Goal: Navigation & Orientation: Find specific page/section

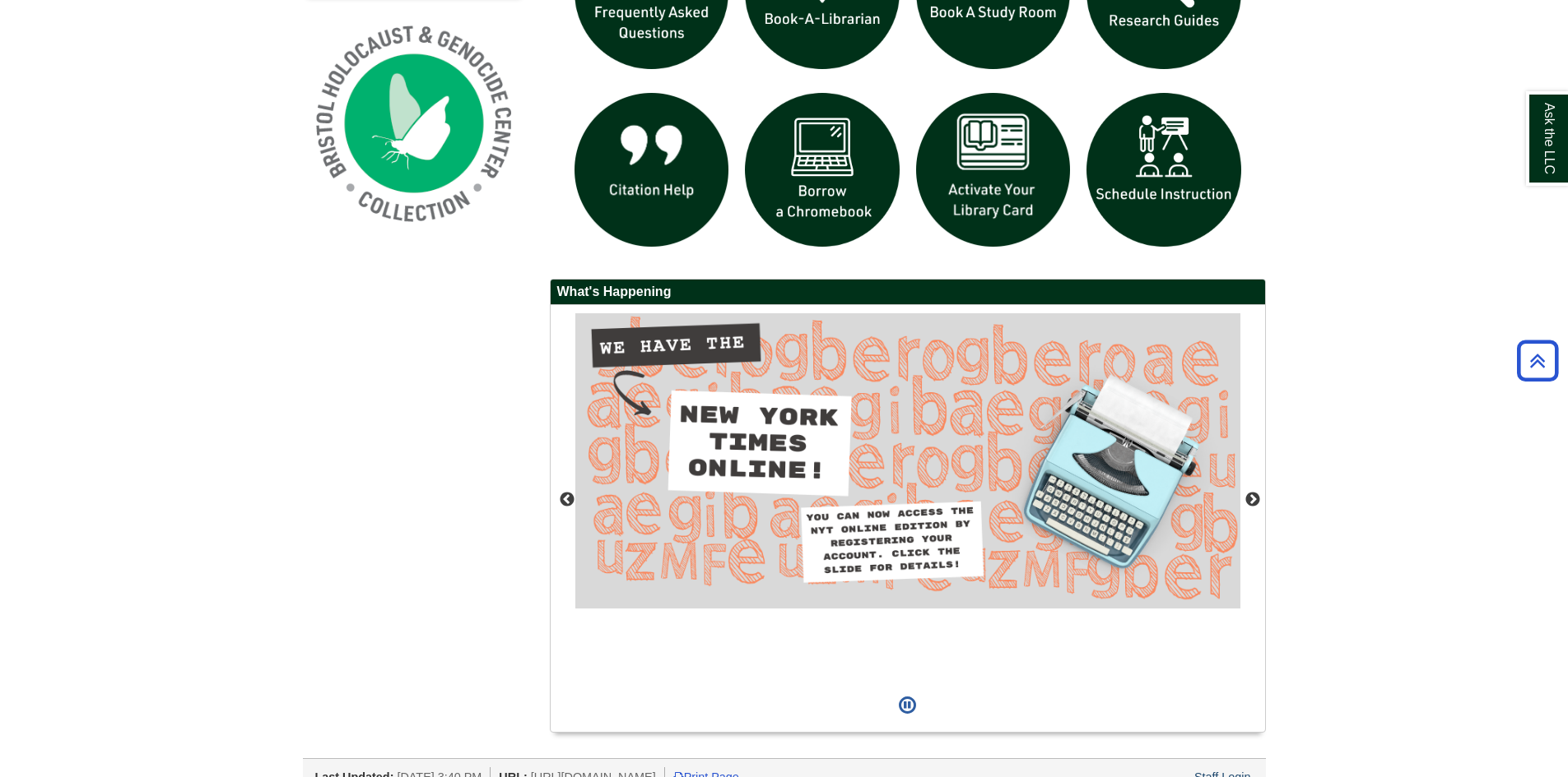
scroll to position [1314, 0]
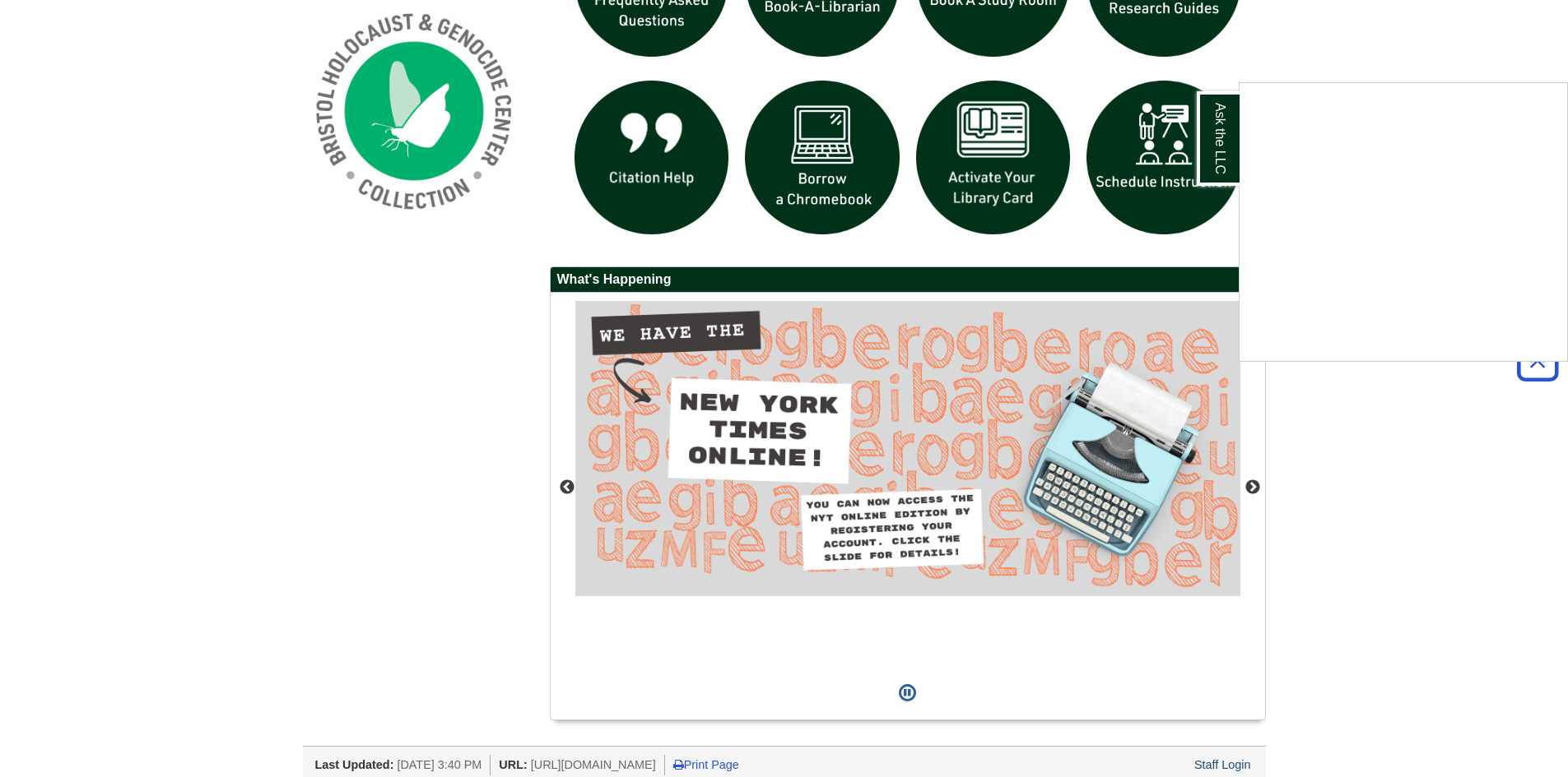
click at [201, 334] on div "Ask the LLC" at bounding box center [784, 388] width 1568 height 777
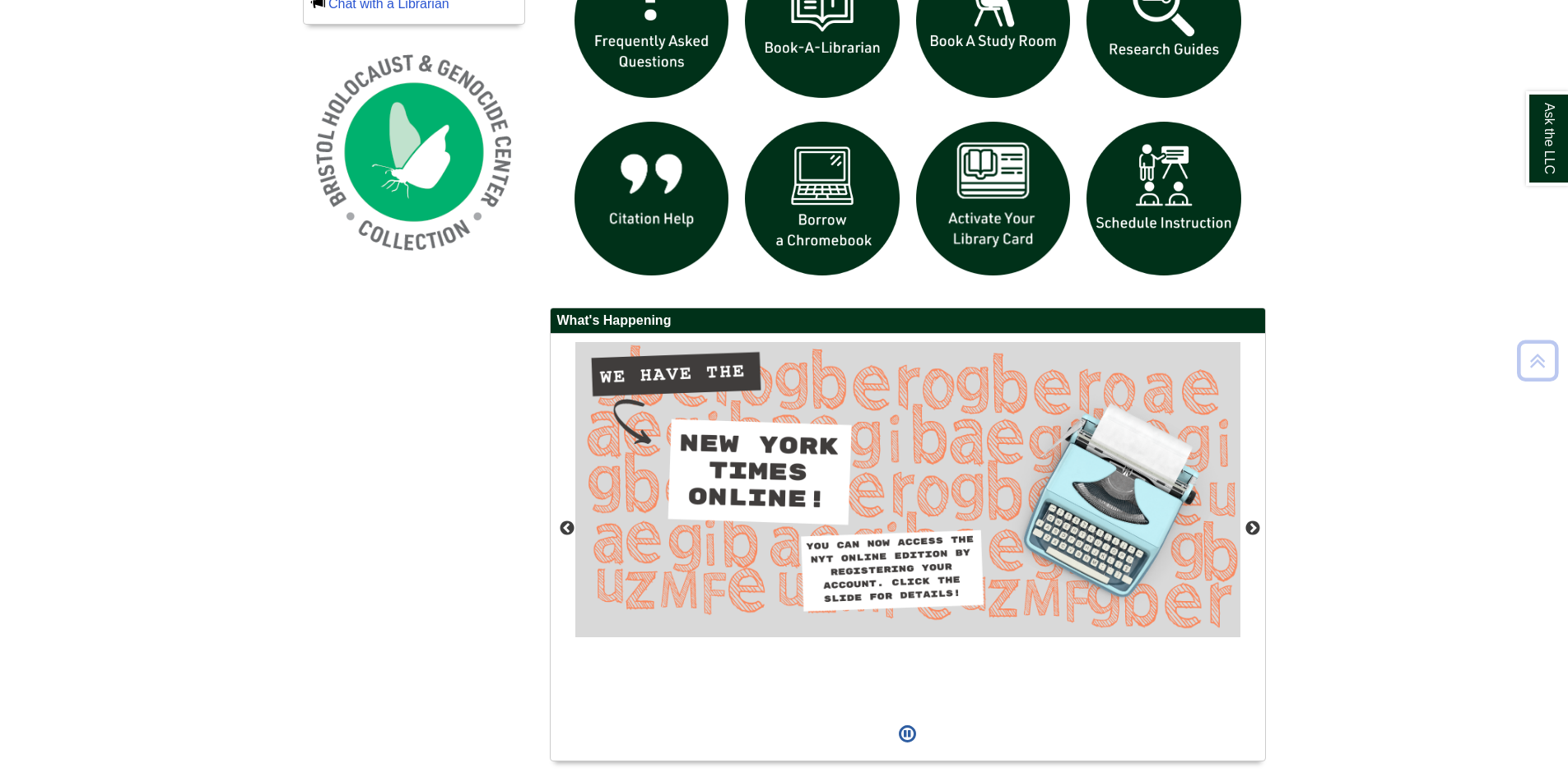
scroll to position [1325, 0]
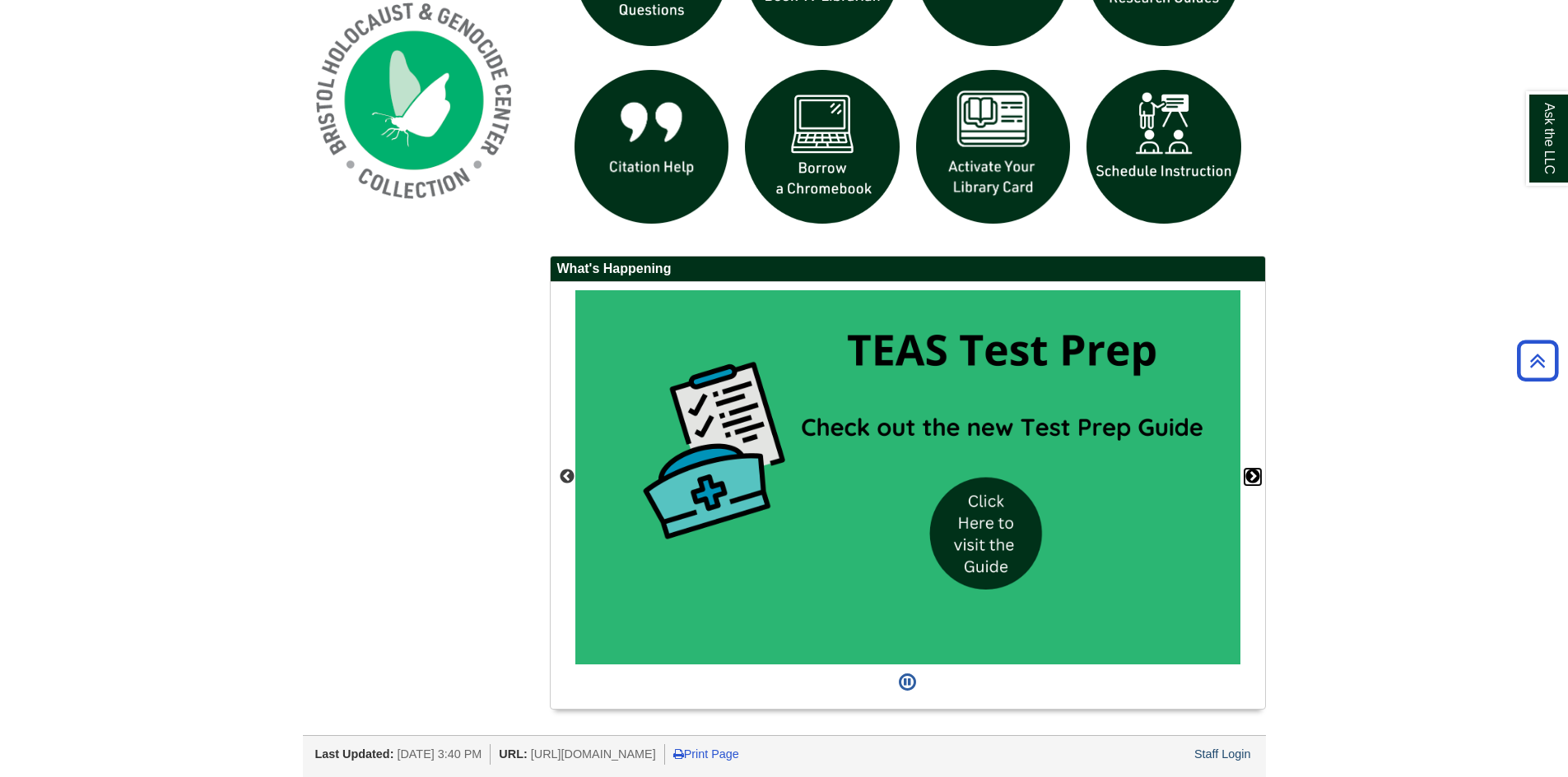
click at [1251, 481] on button "Next" at bounding box center [1252, 477] width 17 height 17
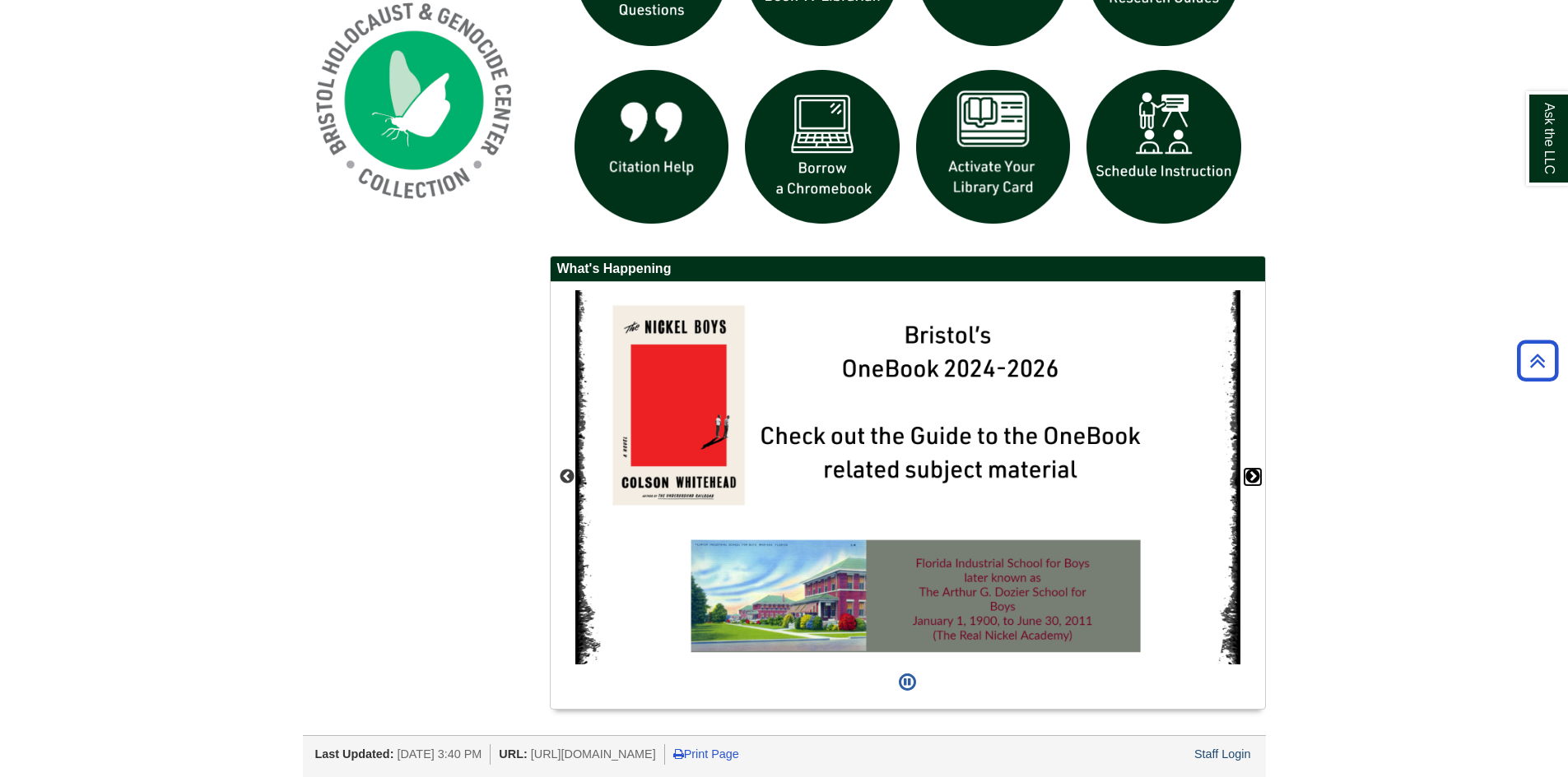
click at [1250, 481] on button "Next" at bounding box center [1252, 477] width 17 height 17
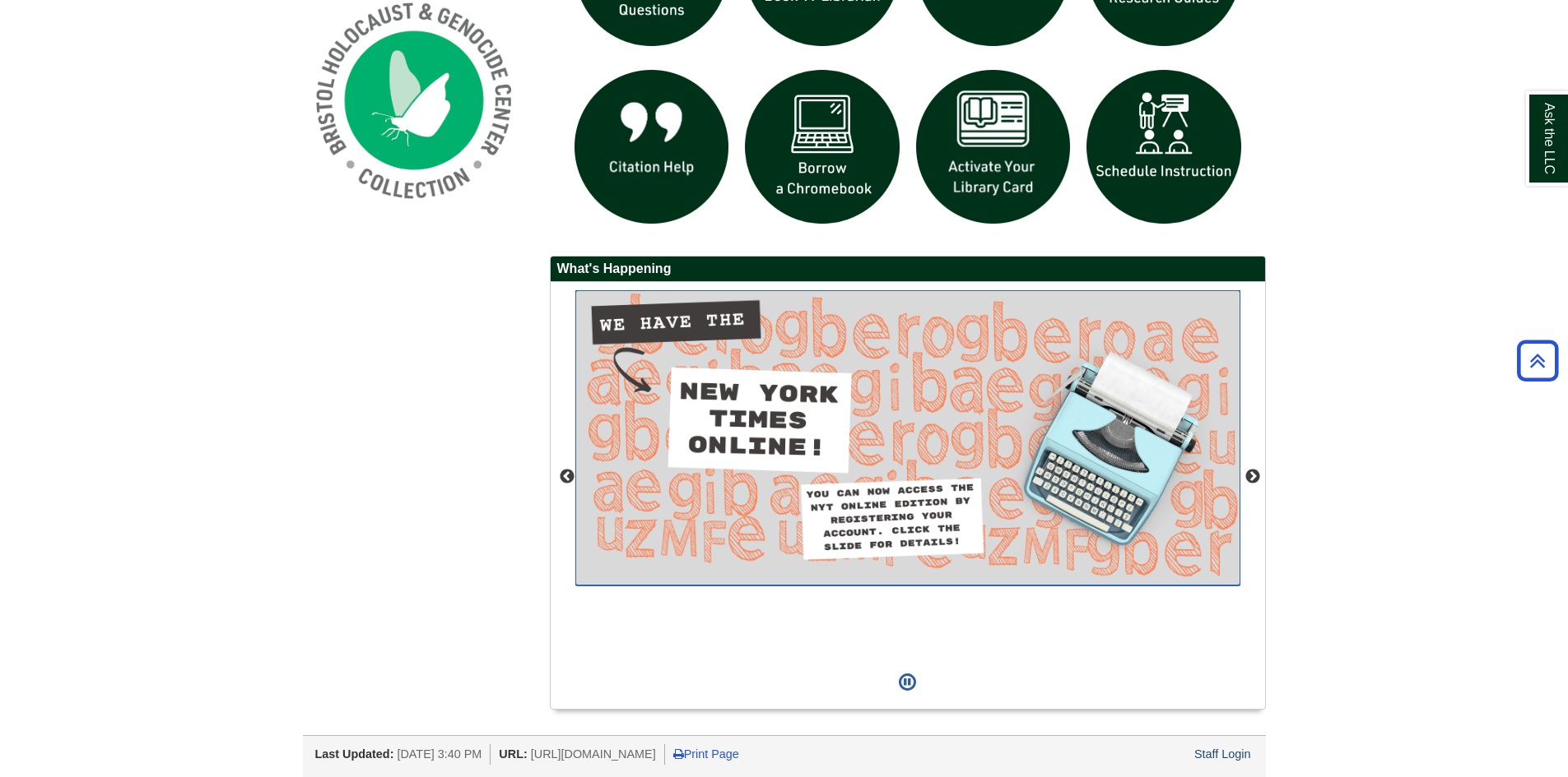
click at [1080, 486] on img "slideshow" at bounding box center [907, 438] width 664 height 295
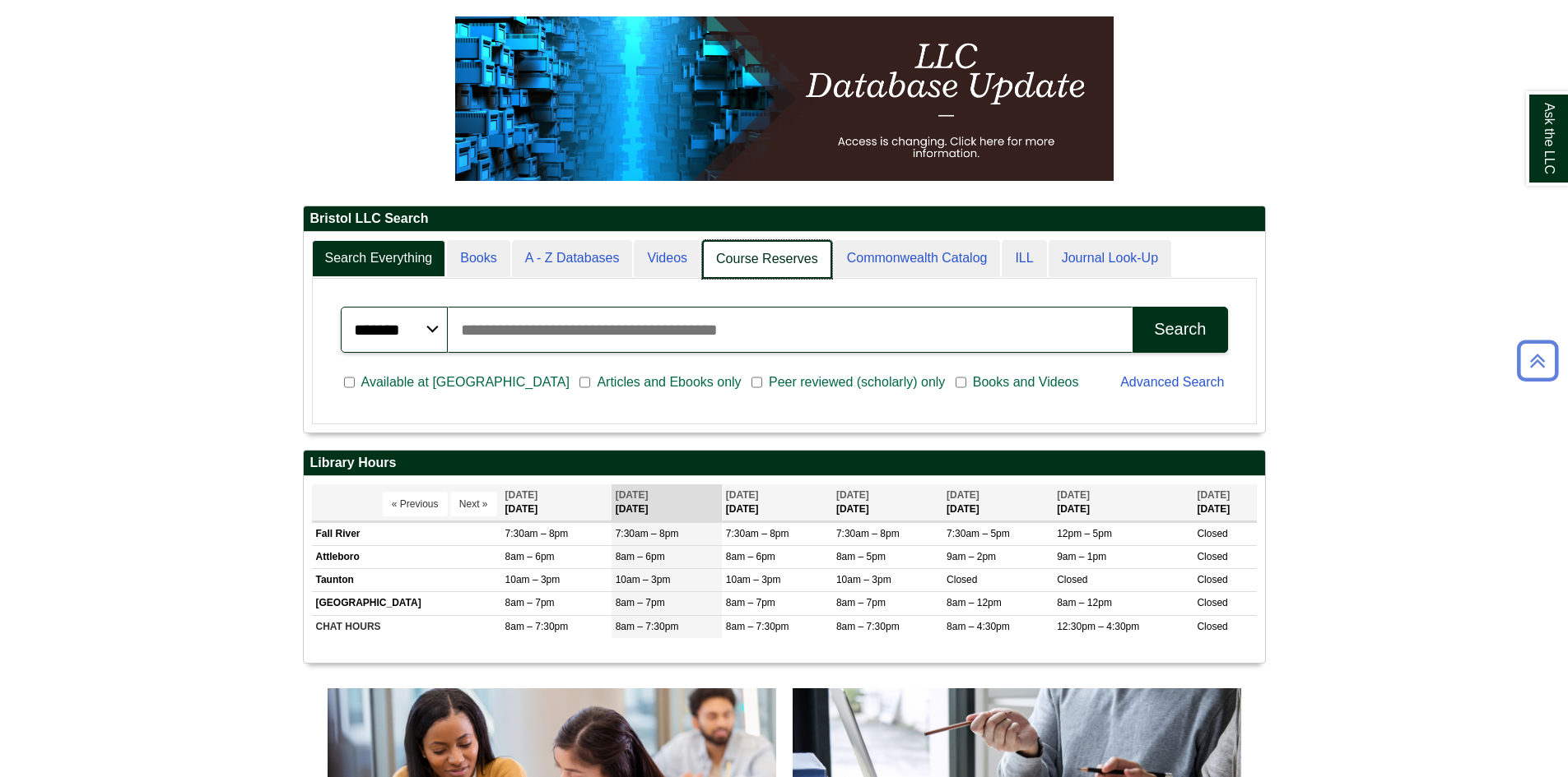
scroll to position [200, 961]
click at [734, 248] on link "Course Reserves" at bounding box center [767, 259] width 130 height 38
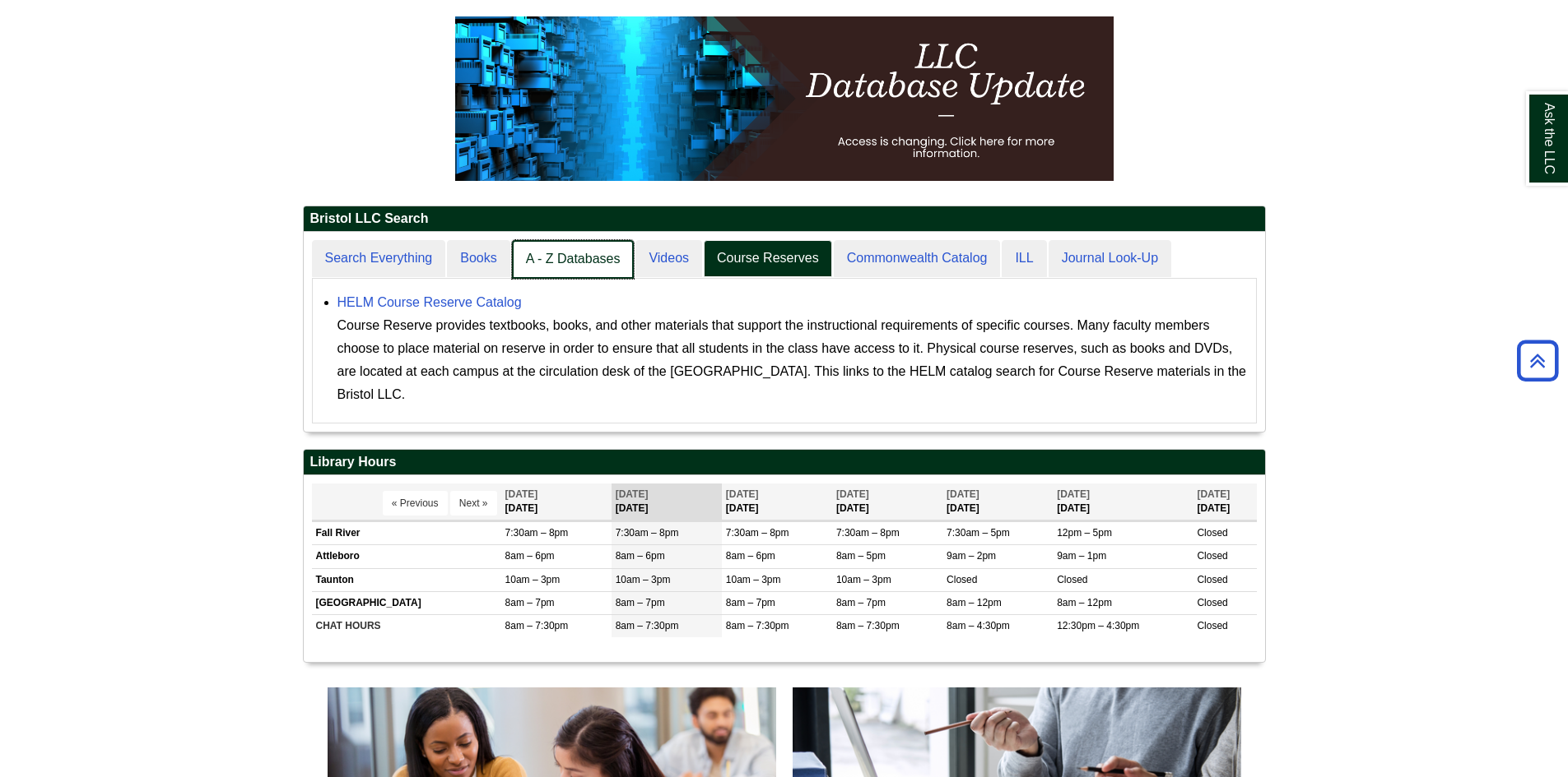
click at [627, 258] on link "A - Z Databases" at bounding box center [573, 259] width 123 height 38
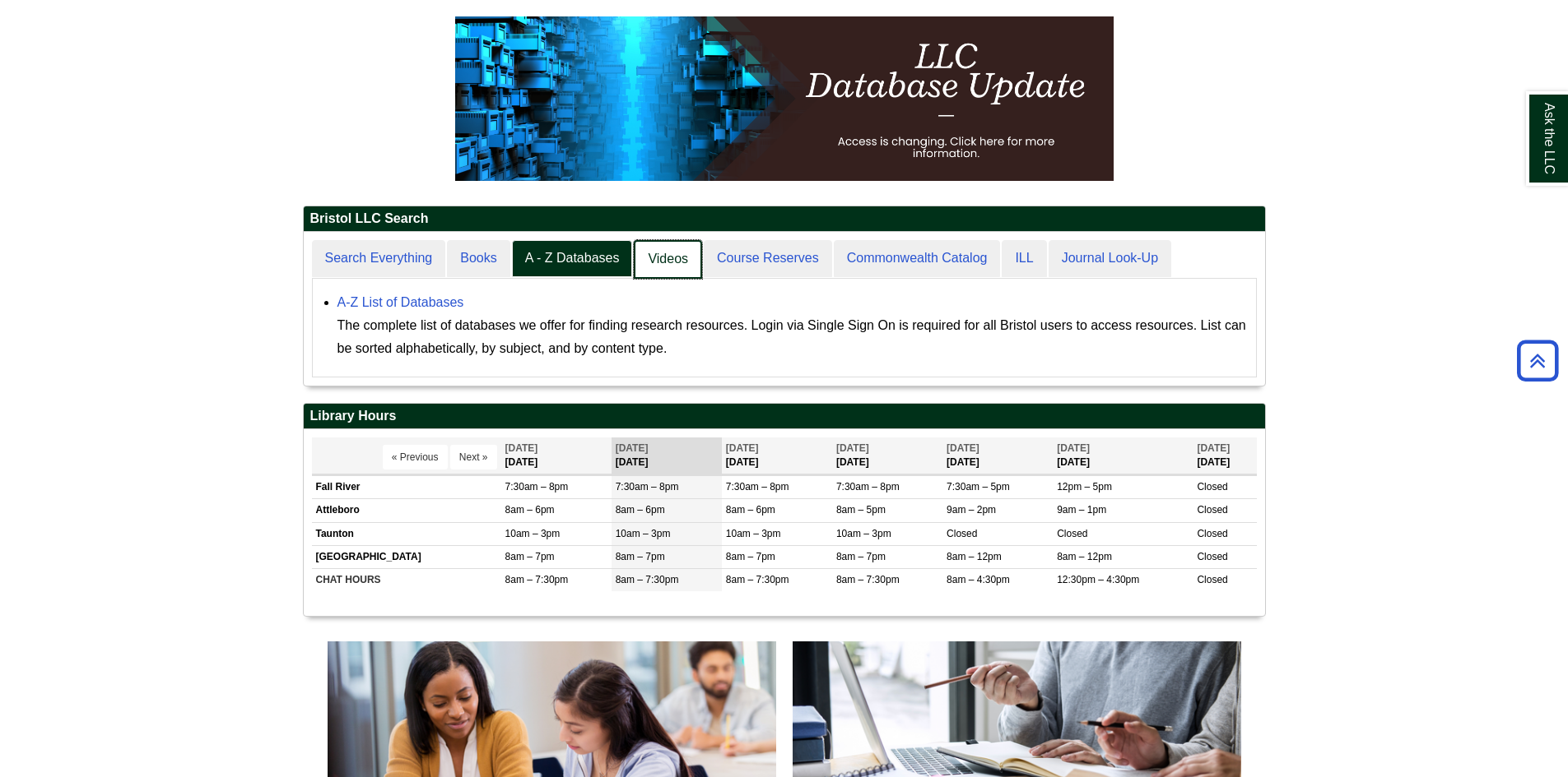
click at [685, 250] on link "Videos" at bounding box center [668, 259] width 68 height 38
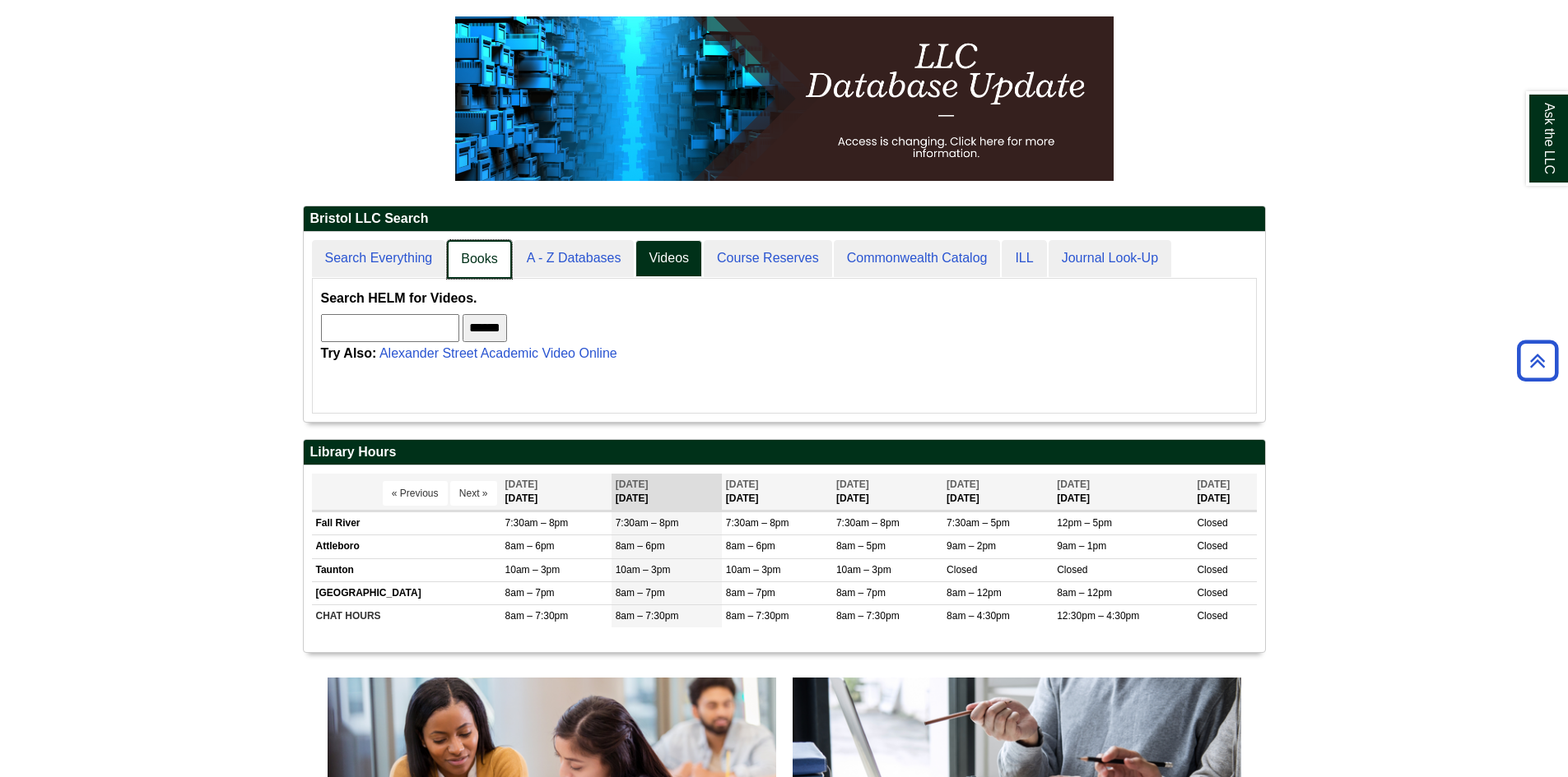
click at [500, 250] on link "Books" at bounding box center [478, 259] width 64 height 38
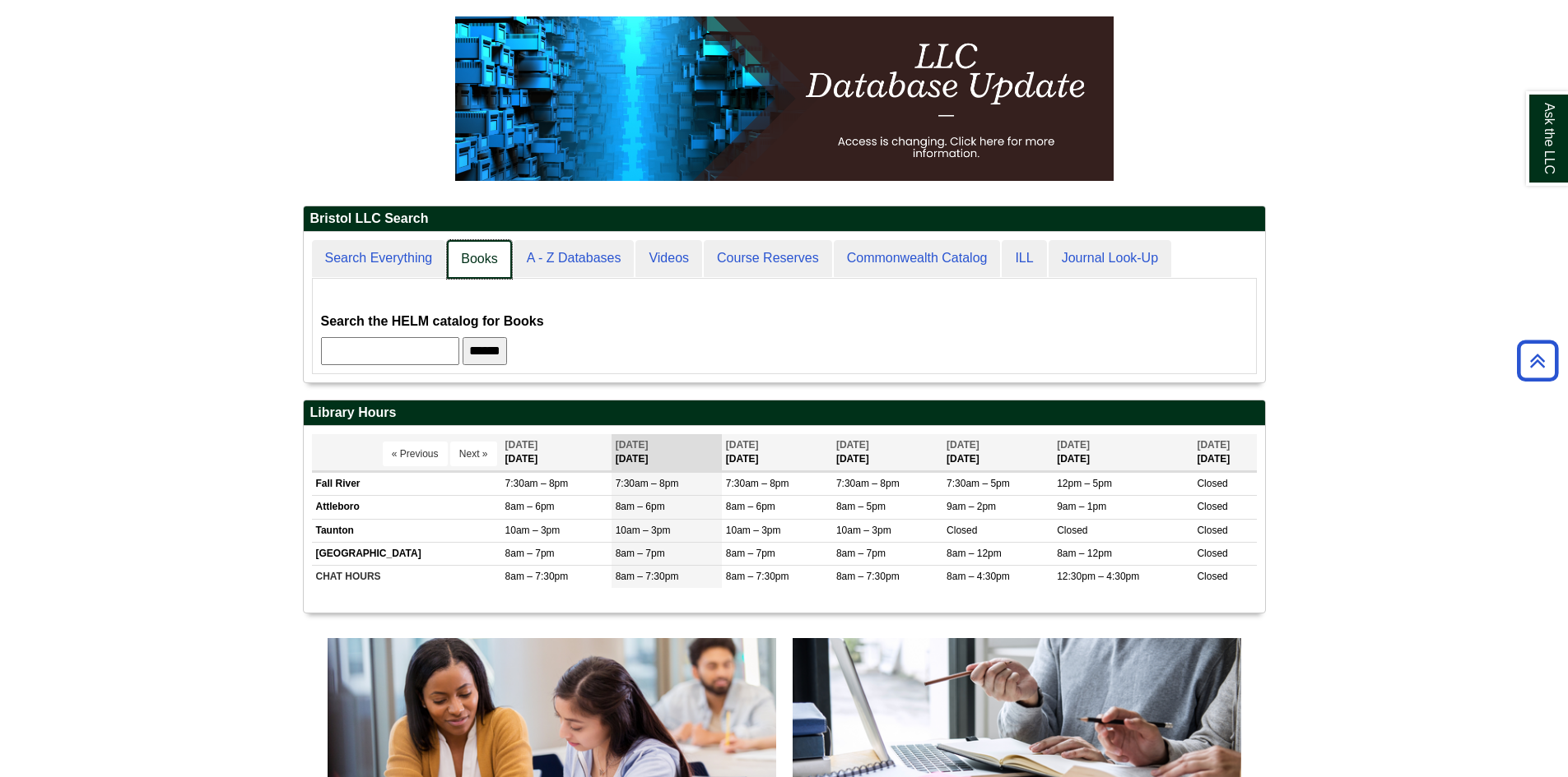
scroll to position [150, 961]
click at [431, 256] on link "Search Everything" at bounding box center [379, 259] width 136 height 38
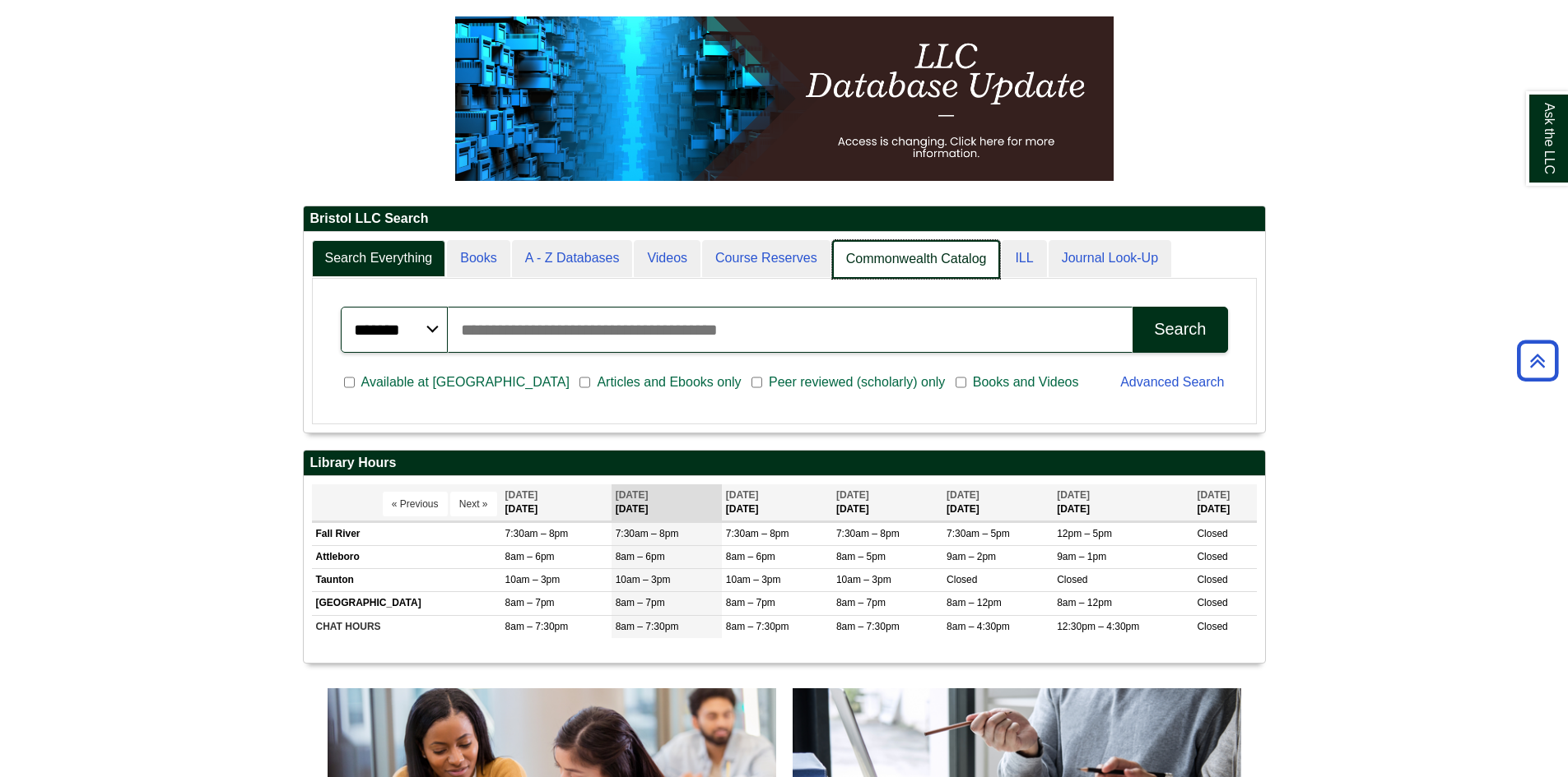
click at [974, 254] on link "Commonwealth Catalog" at bounding box center [916, 259] width 169 height 38
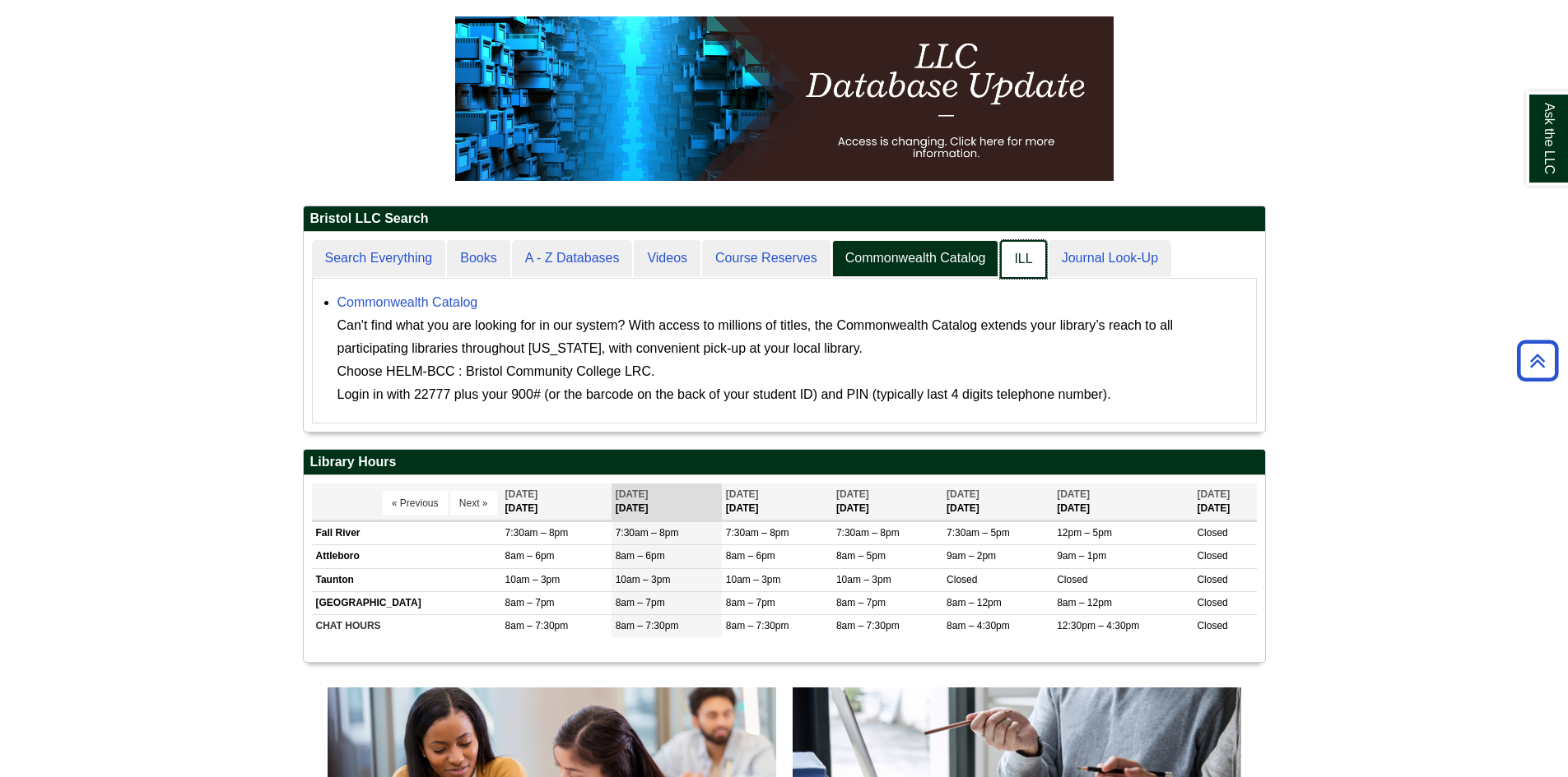
click at [1016, 253] on link "ILL" at bounding box center [1023, 259] width 46 height 38
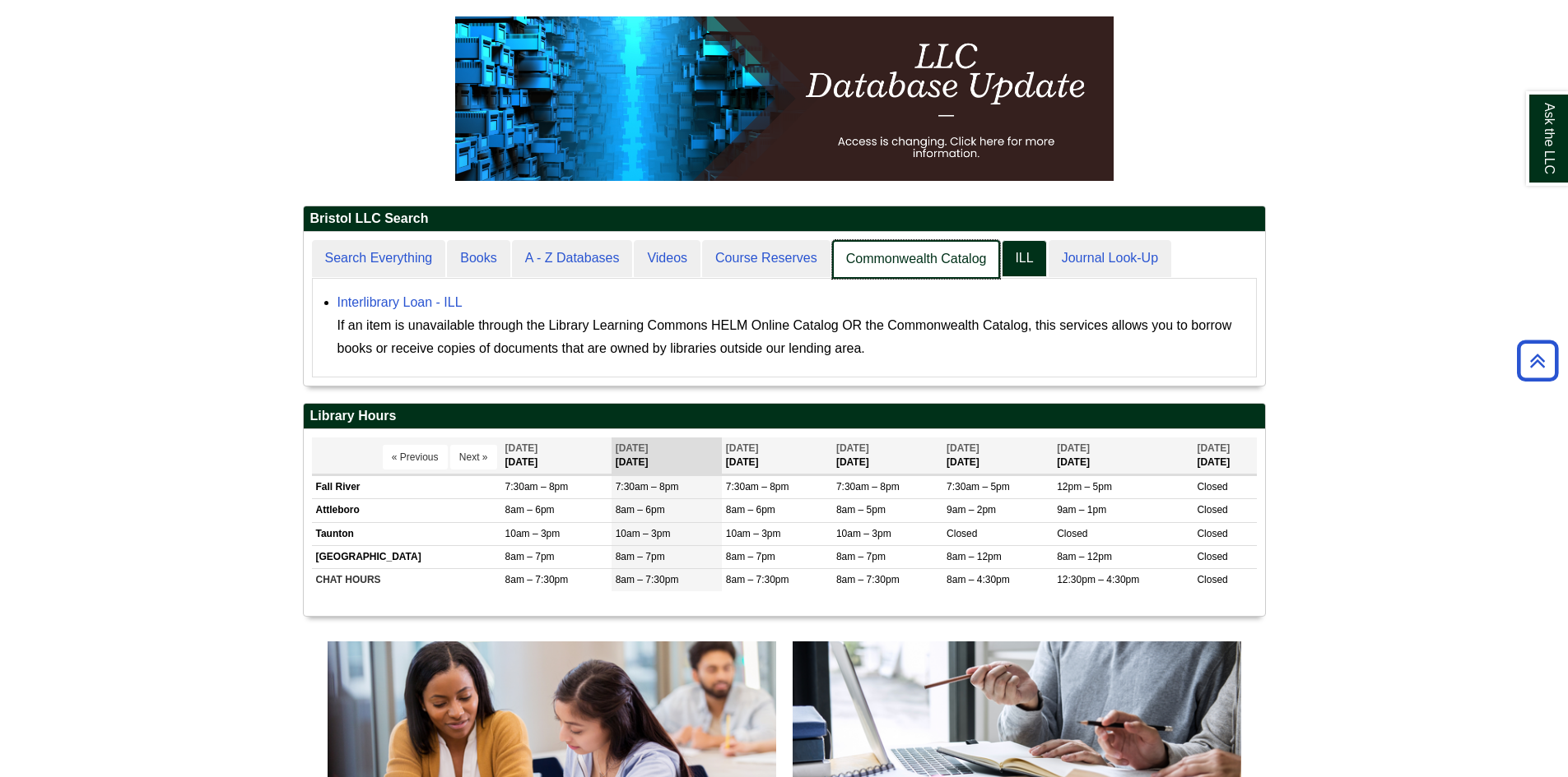
click at [960, 256] on link "Commonwealth Catalog" at bounding box center [916, 259] width 169 height 38
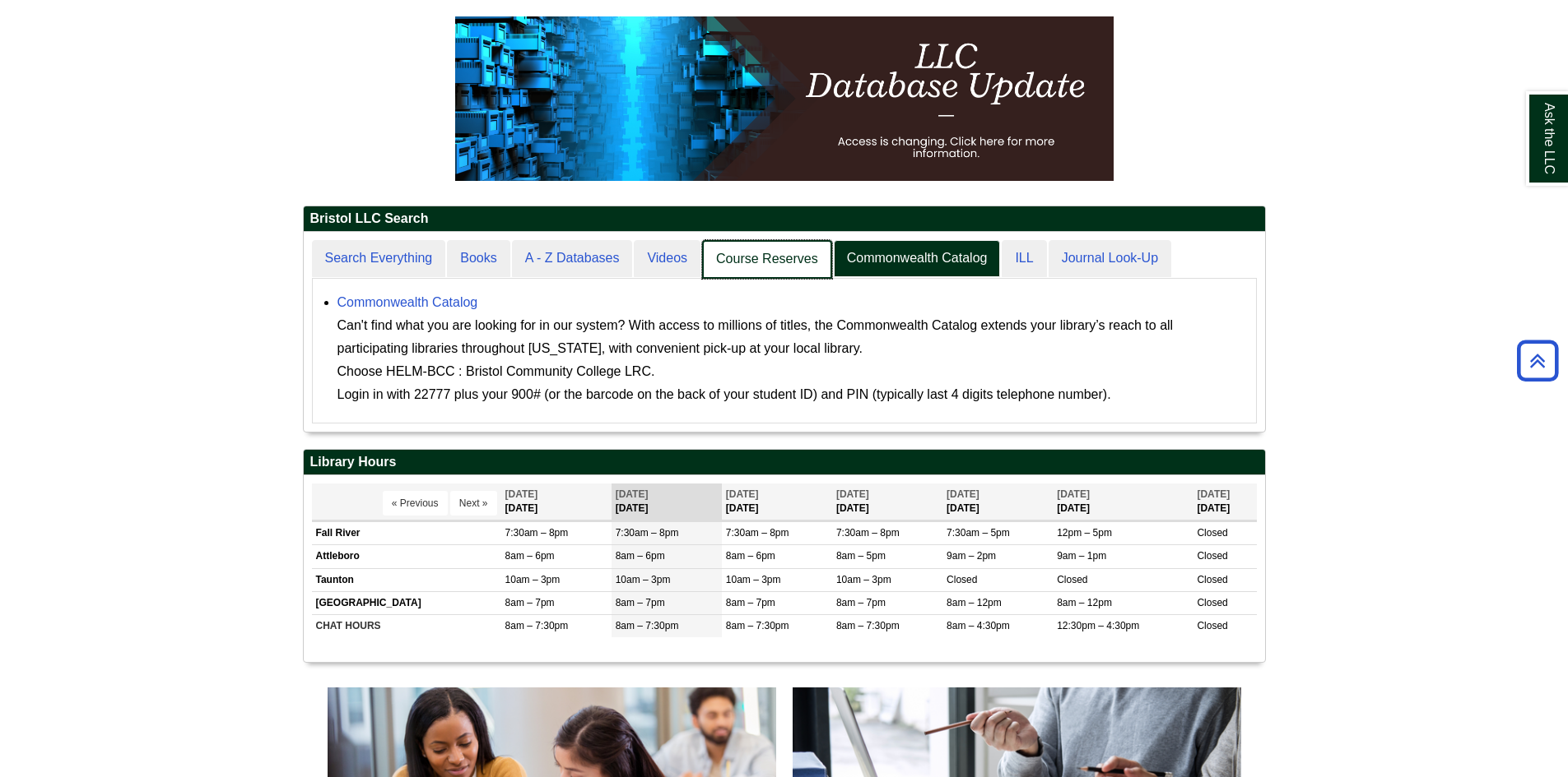
click at [799, 256] on link "Course Reserves" at bounding box center [767, 259] width 130 height 38
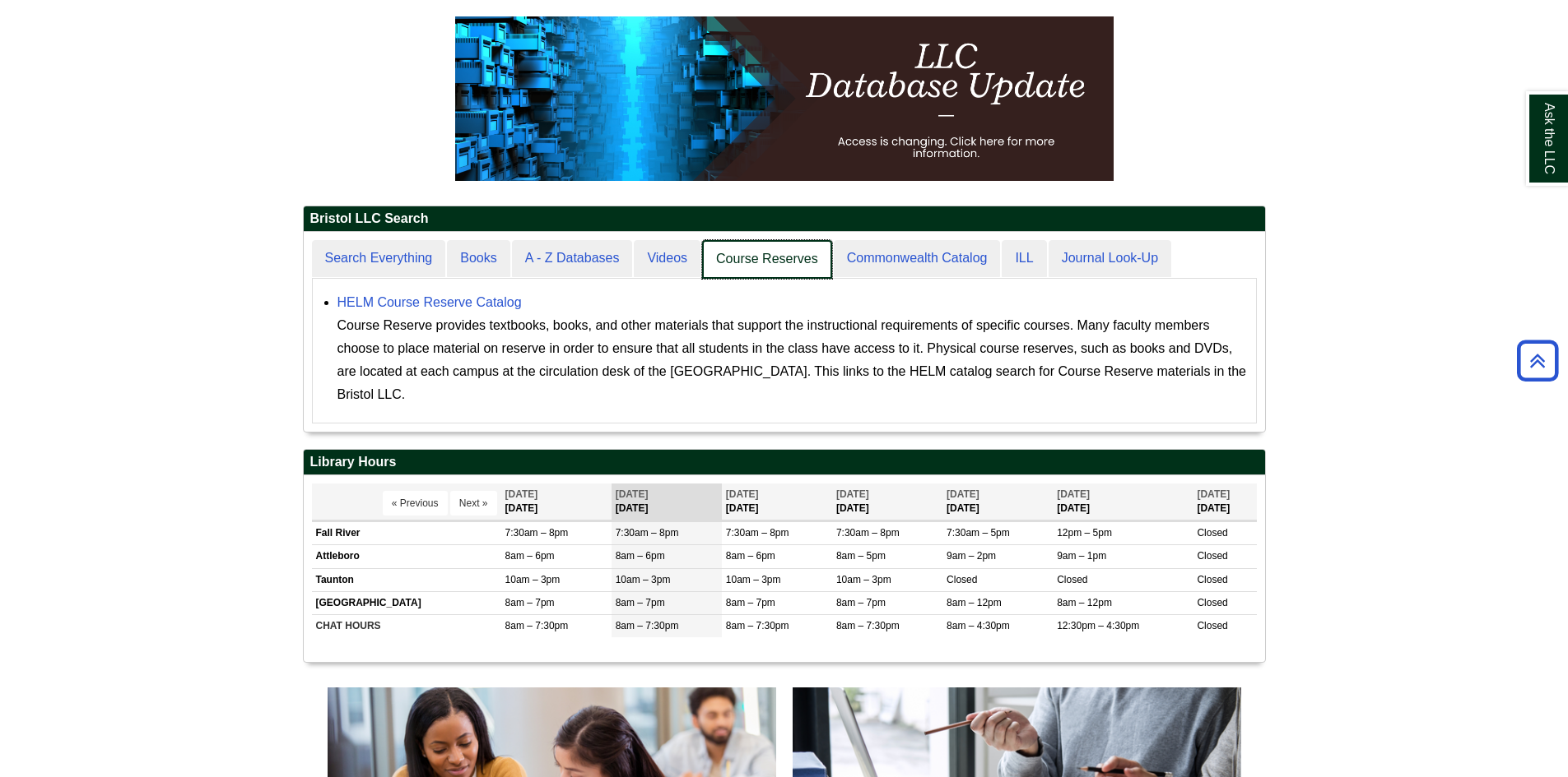
click at [715, 256] on link "Course Reserves" at bounding box center [767, 259] width 130 height 38
click at [703, 256] on link "Course Reserves" at bounding box center [767, 259] width 130 height 38
click at [688, 256] on link "Videos" at bounding box center [668, 259] width 68 height 38
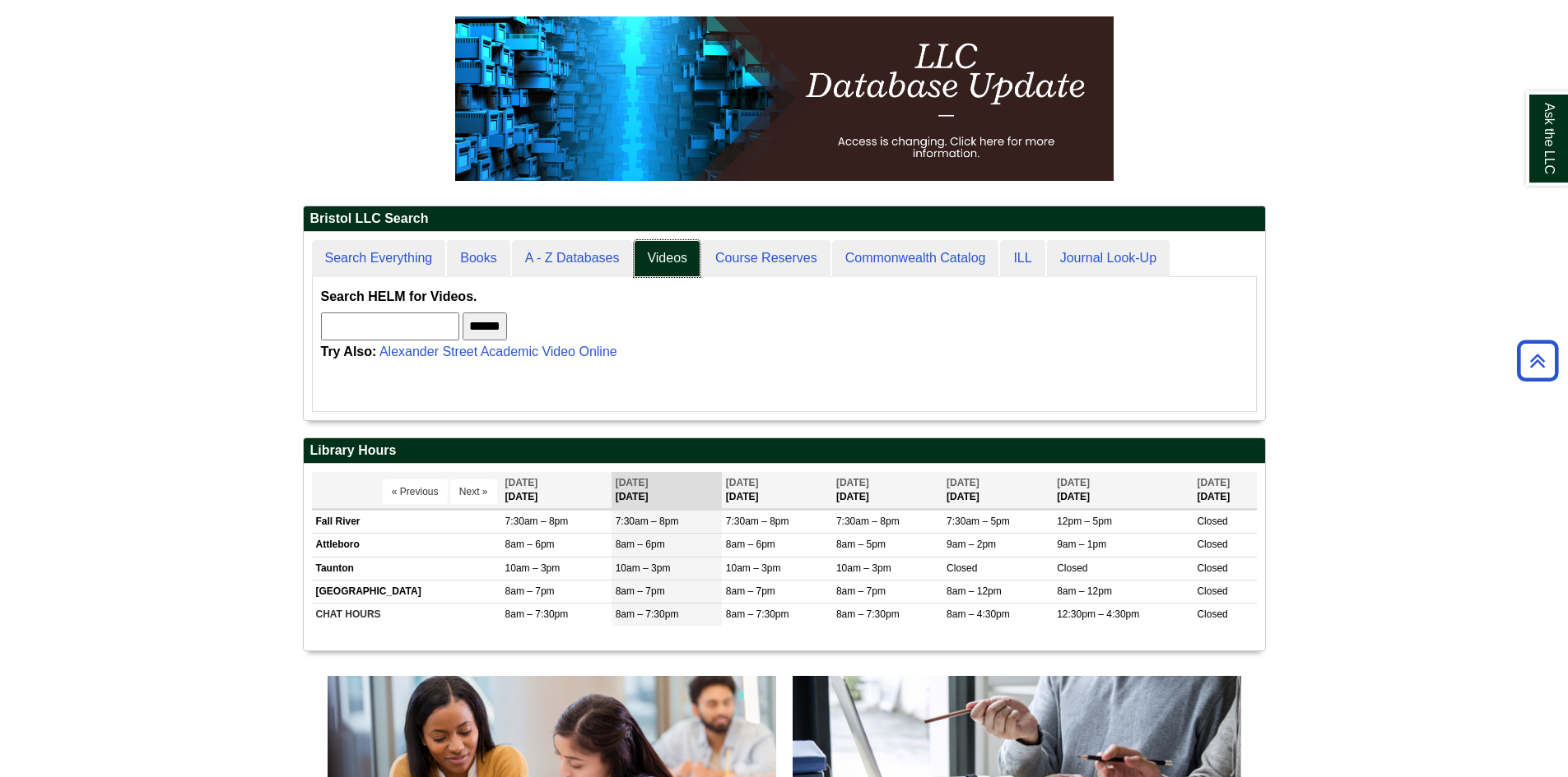
scroll to position [188, 961]
drag, startPoint x: 342, startPoint y: 218, endPoint x: 487, endPoint y: 224, distance: 145.1
click at [487, 224] on h2 "Bristol LLC Search" at bounding box center [784, 219] width 961 height 25
click at [479, 224] on h2 "Bristol LLC Search" at bounding box center [784, 219] width 961 height 25
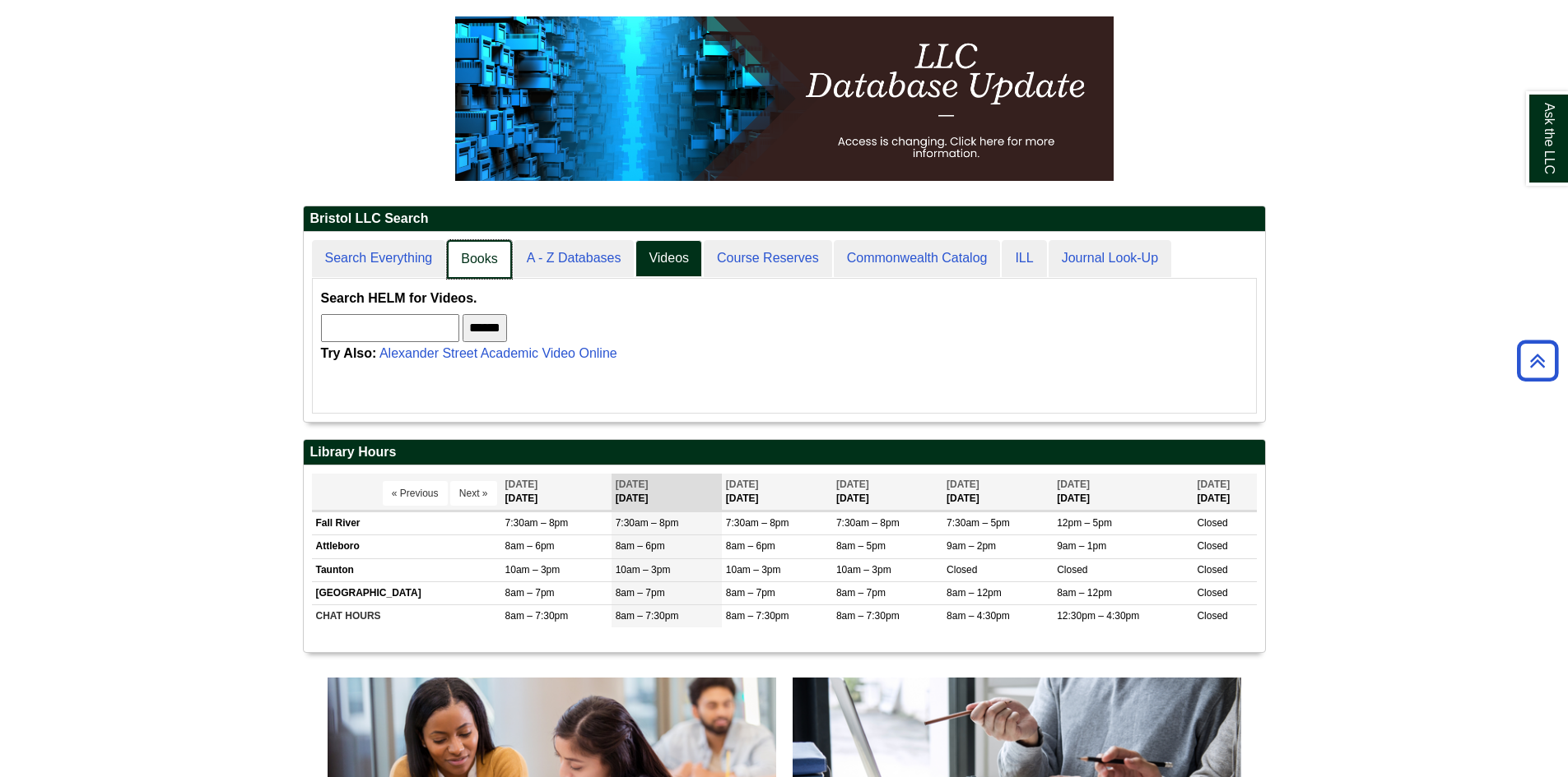
scroll to position [8, 8]
click at [496, 256] on link "Books" at bounding box center [478, 259] width 64 height 38
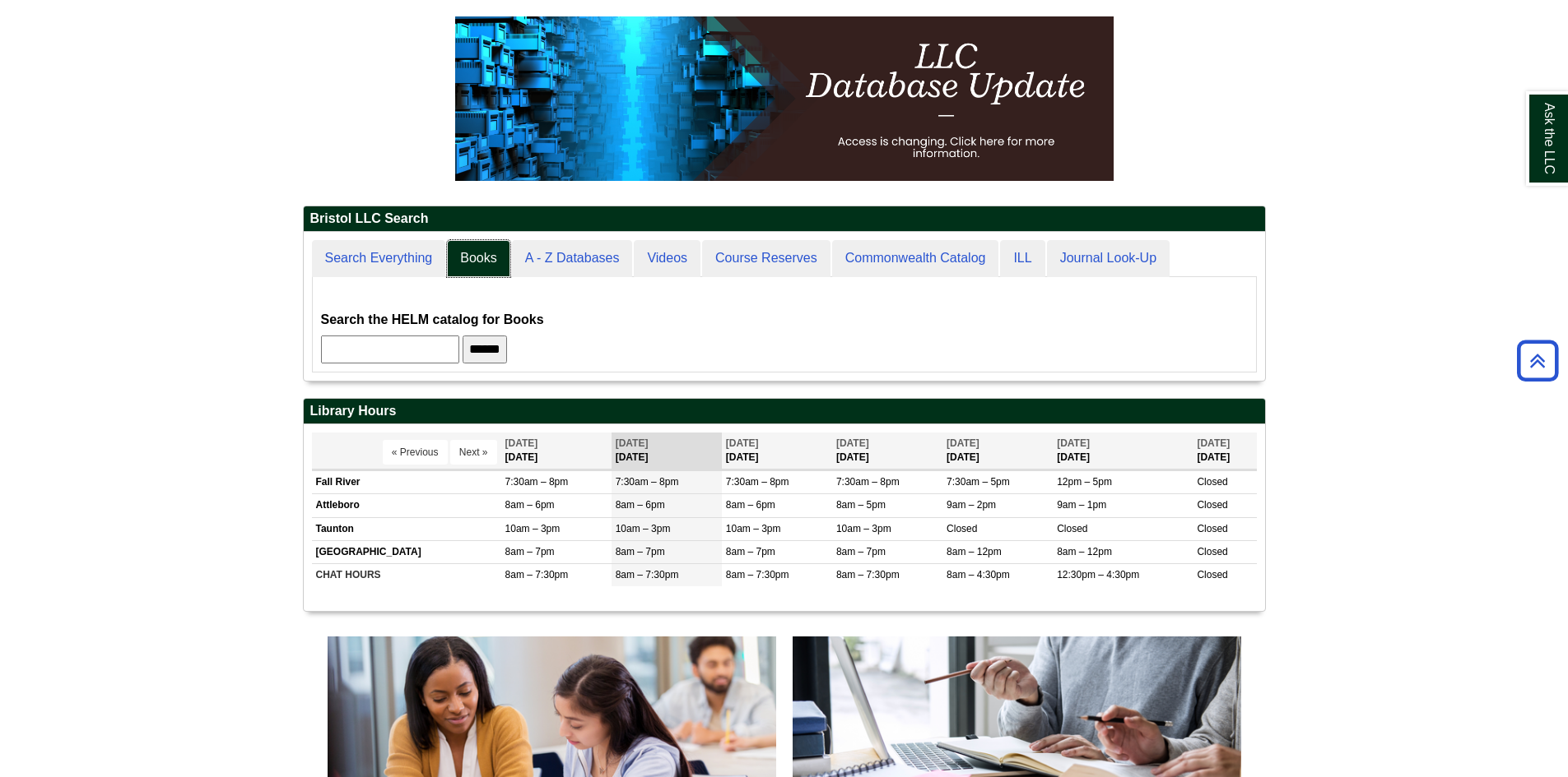
scroll to position [149, 961]
click at [356, 229] on h2 "Bristol LLC Search" at bounding box center [784, 219] width 961 height 25
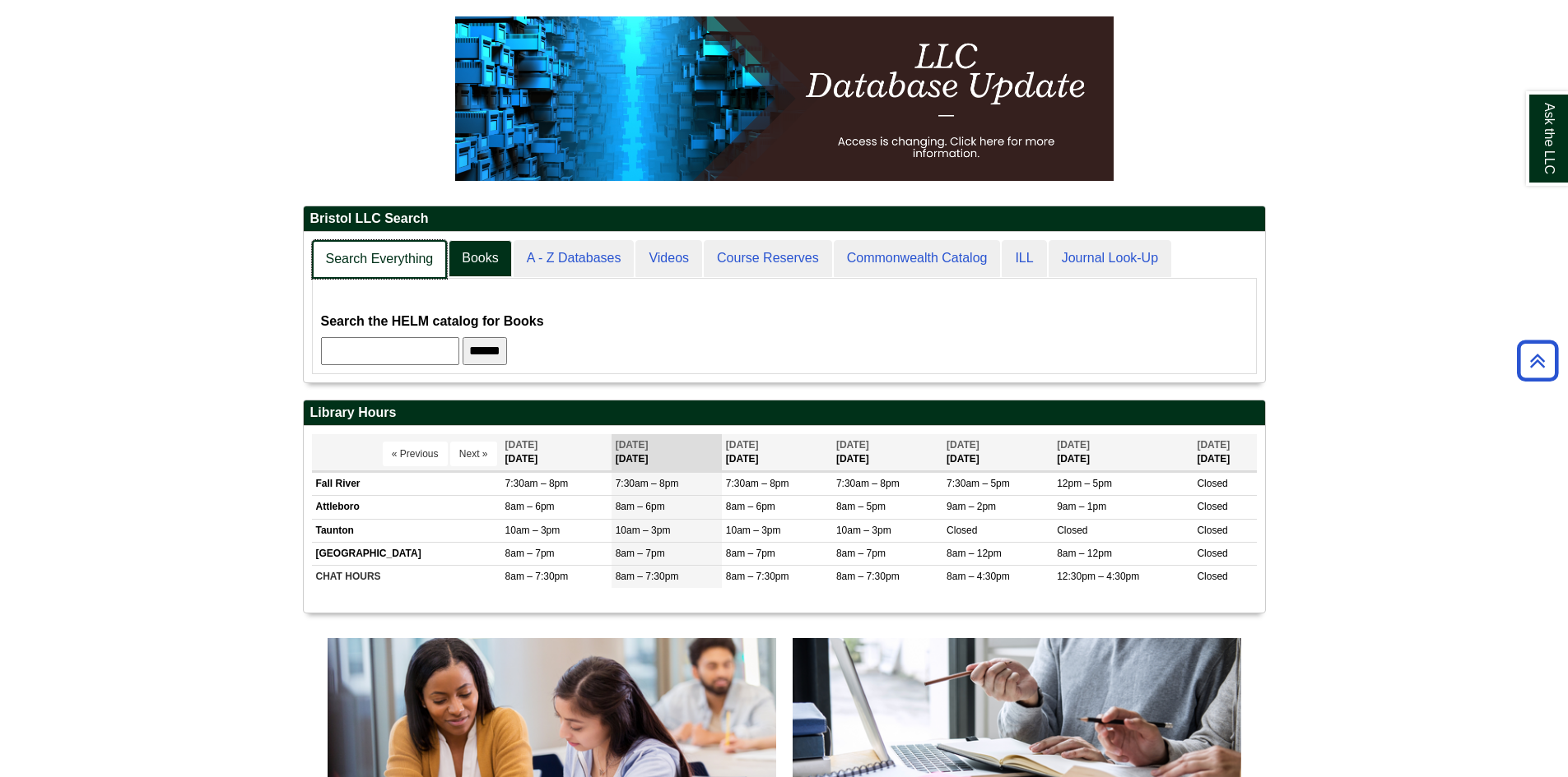
scroll to position [150, 961]
click at [363, 243] on link "Search Everything" at bounding box center [379, 259] width 136 height 38
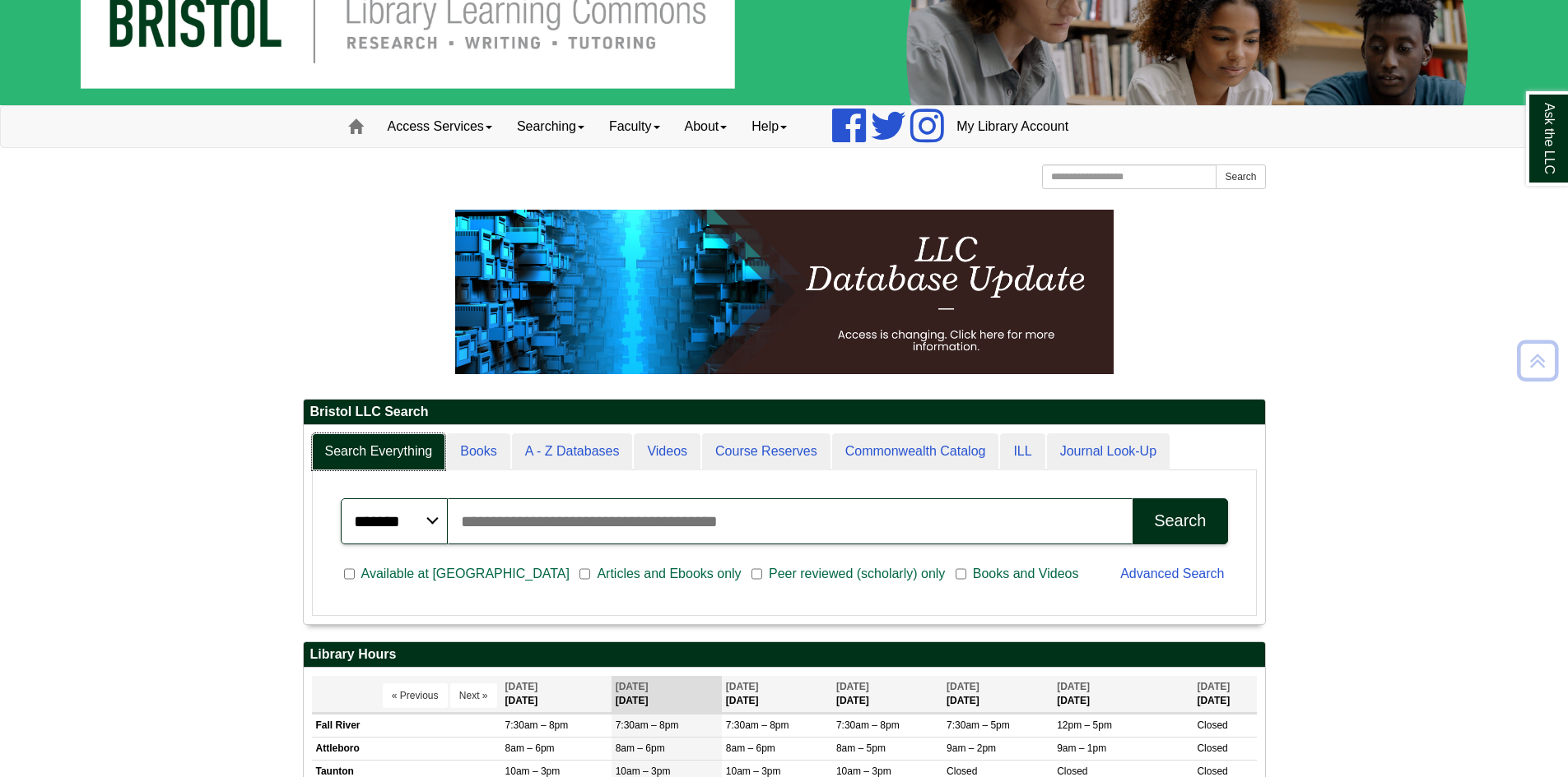
scroll to position [0, 0]
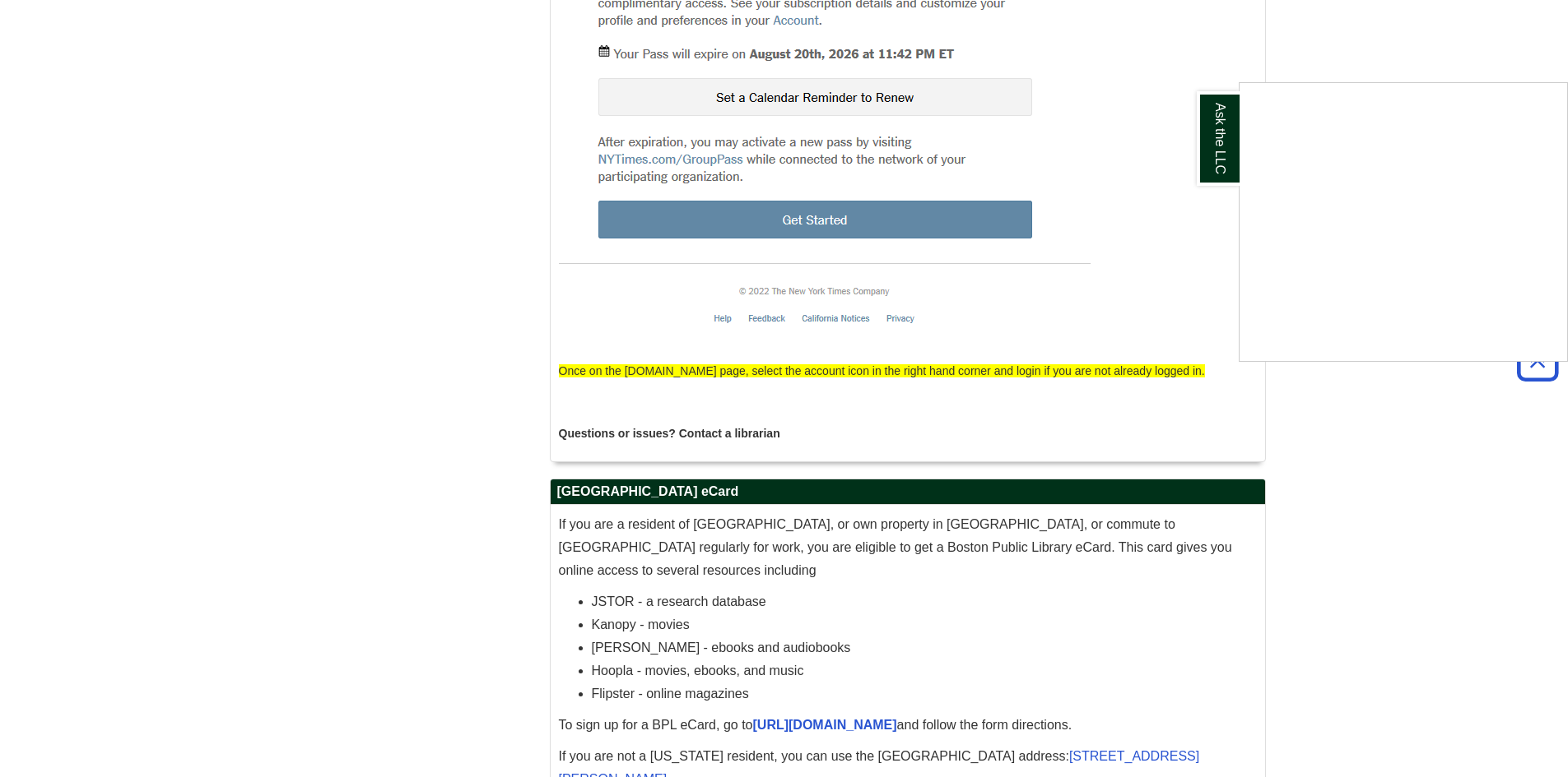
scroll to position [5010, 0]
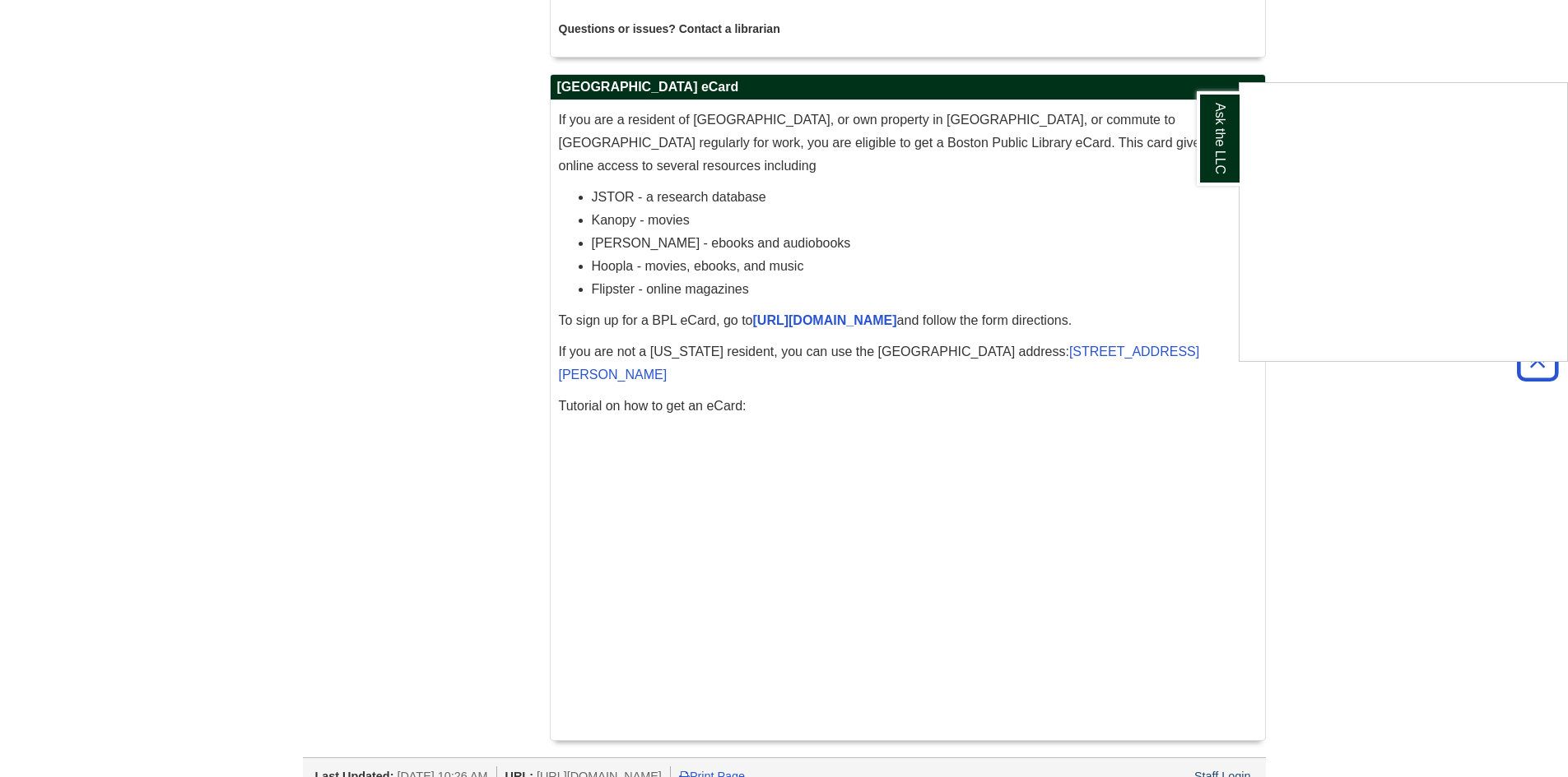
click at [1466, 46] on div "Ask the LLC" at bounding box center [784, 388] width 1568 height 777
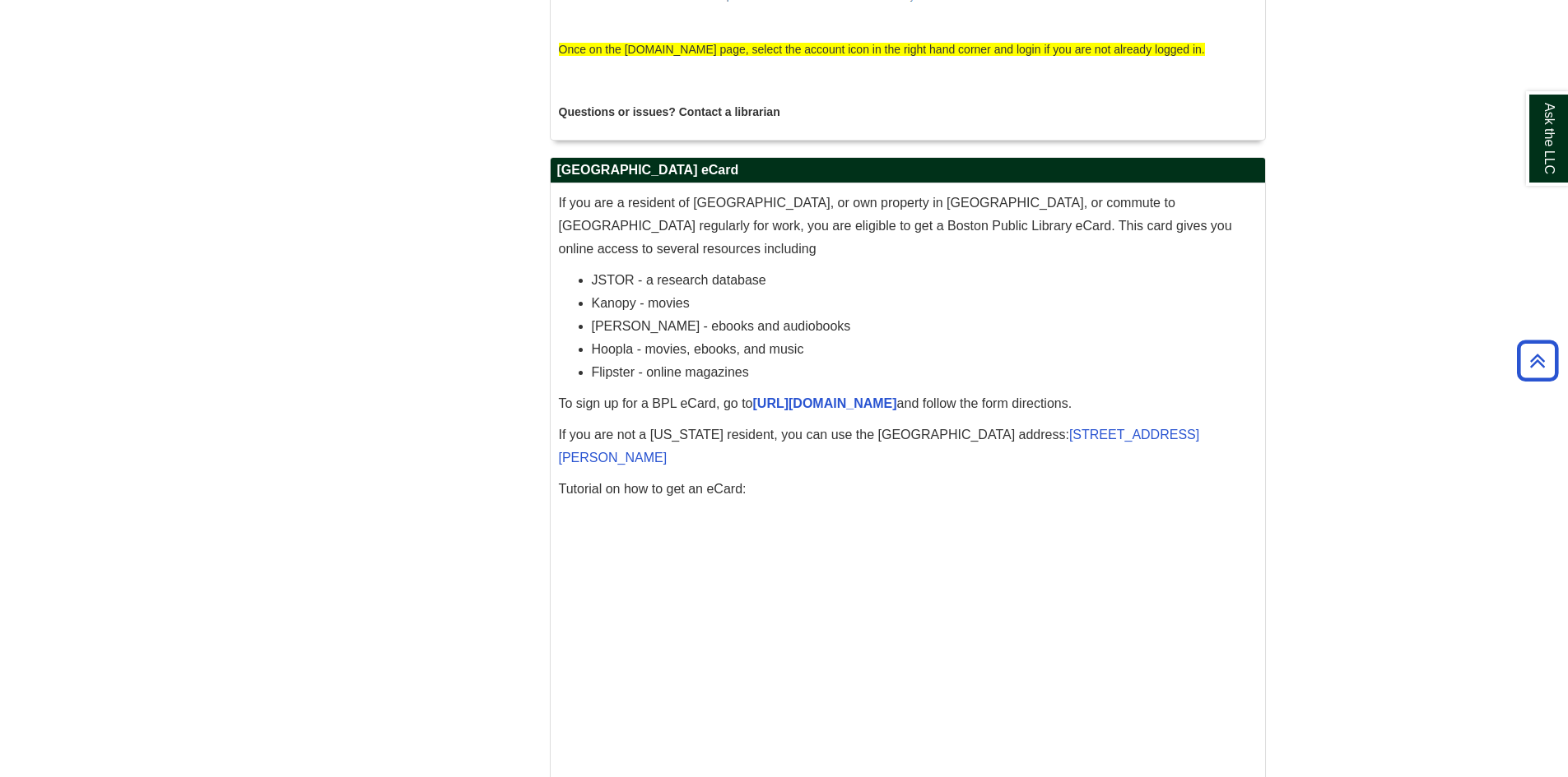
scroll to position [0, 0]
